Goal: Task Accomplishment & Management: Complete application form

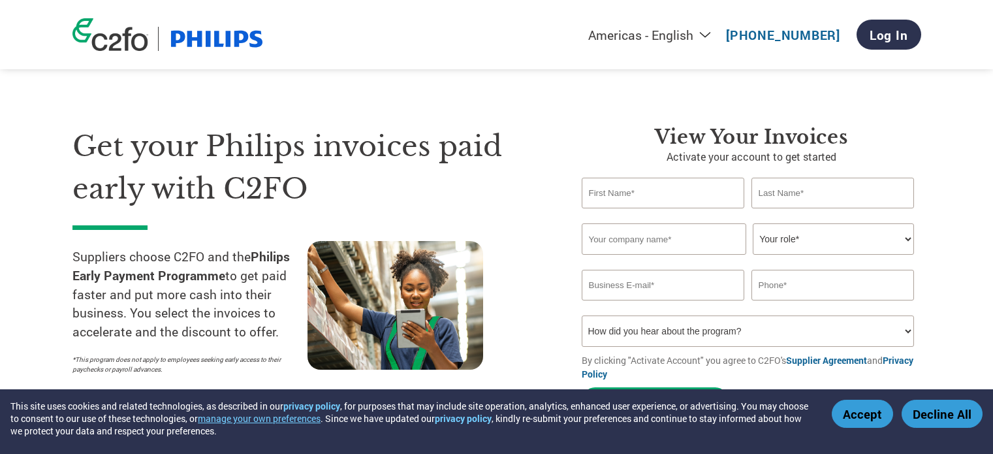
select select "en-[GEOGRAPHIC_DATA]"
click at [653, 206] on input "text" at bounding box center [663, 193] width 163 height 31
click at [904, 25] on link "Log In" at bounding box center [889, 35] width 65 height 30
select select "en-[GEOGRAPHIC_DATA]"
click at [733, 195] on input "text" at bounding box center [663, 193] width 163 height 31
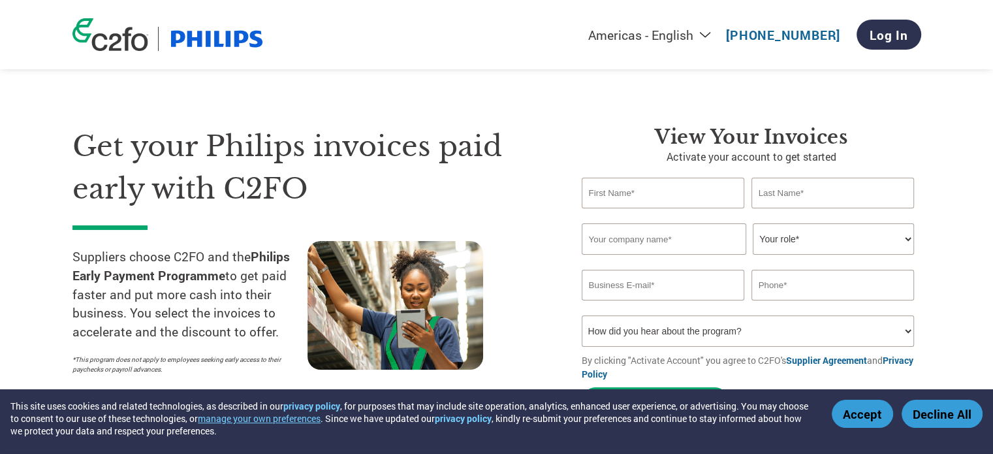
click at [823, 342] on select "How did you hear about the program? Received a letter Email Social Media Online…" at bounding box center [748, 330] width 333 height 31
select select "Email"
click at [582, 315] on select "How did you hear about the program? Received a letter Email Social Media Online…" at bounding box center [748, 330] width 333 height 31
click at [688, 284] on input "email" at bounding box center [663, 285] width 163 height 31
click at [772, 282] on input "text" at bounding box center [833, 285] width 163 height 31
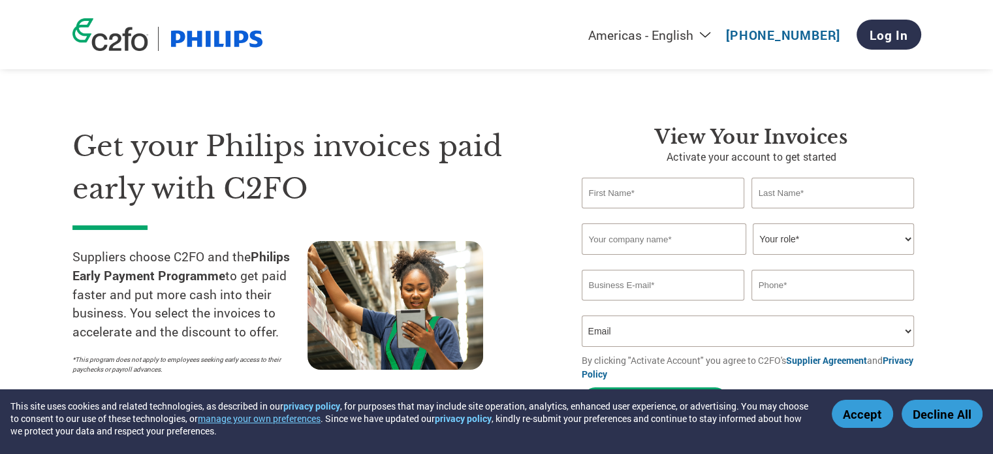
click at [771, 247] on select "Your role* CFO Controller Credit Manager Finance Director Treasurer CEO Preside…" at bounding box center [833, 238] width 161 height 31
select select "OTHER"
click at [753, 223] on select "Your role* CFO Controller Credit Manager Finance Director Treasurer CEO Preside…" at bounding box center [833, 238] width 161 height 31
click at [686, 238] on input "text" at bounding box center [664, 238] width 165 height 31
type input "VIDEO HI"
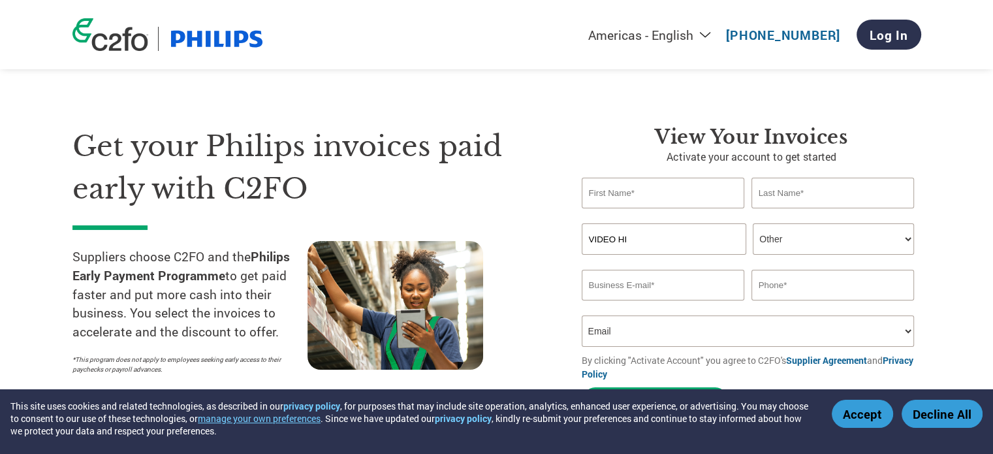
click at [663, 190] on input "text" at bounding box center [663, 193] width 163 height 31
type input "SANJEEV"
type input "CHOPRA"
click at [627, 295] on input "email" at bounding box center [663, 285] width 163 height 31
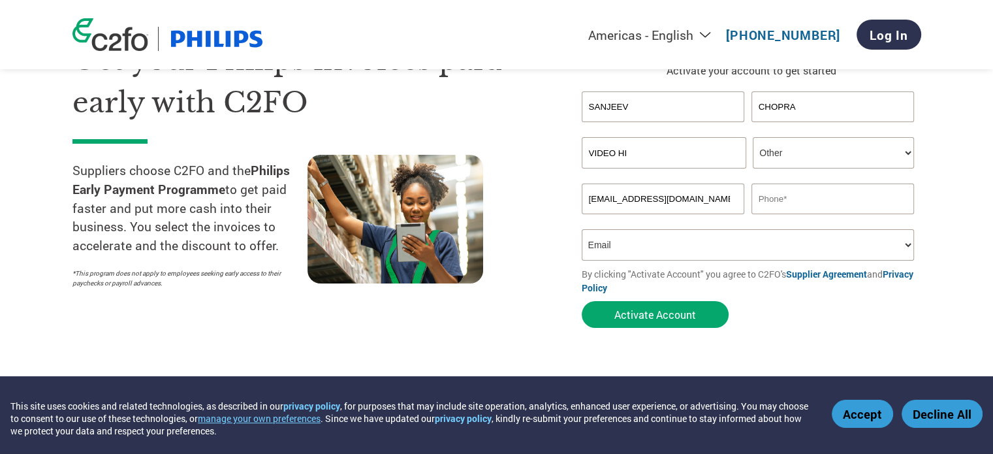
scroll to position [104, 0]
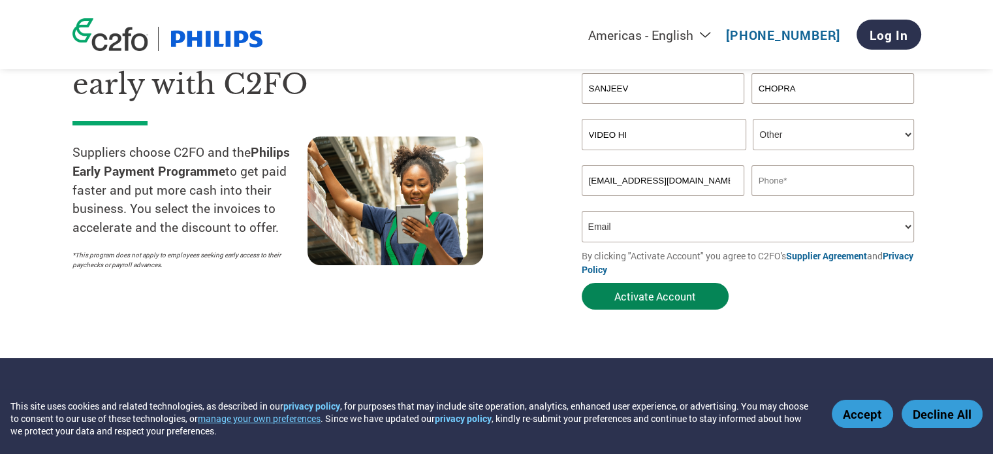
type input "[EMAIL_ADDRESS][DOMAIN_NAME]"
click at [686, 291] on button "Activate Account" at bounding box center [655, 296] width 147 height 27
click at [774, 176] on input "text" at bounding box center [833, 180] width 163 height 31
type input "9811168209"
click at [709, 39] on select "Americas - English Américas - Español [GEOGRAPHIC_DATA] - Português [GEOGRAPHIC…" at bounding box center [568, 35] width 302 height 16
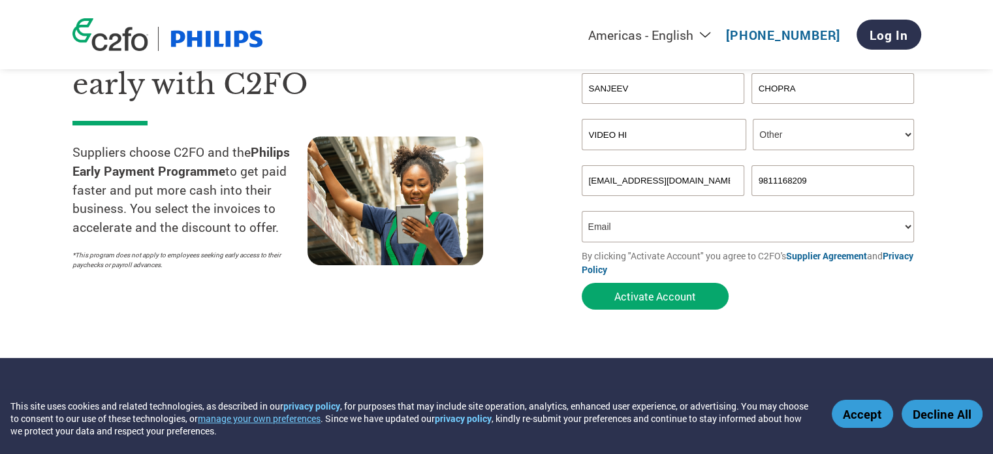
click at [709, 39] on select "Americas - English Américas - Español [GEOGRAPHIC_DATA] - Português [GEOGRAPHIC…" at bounding box center [568, 35] width 302 height 16
